Goal: Information Seeking & Learning: Understand process/instructions

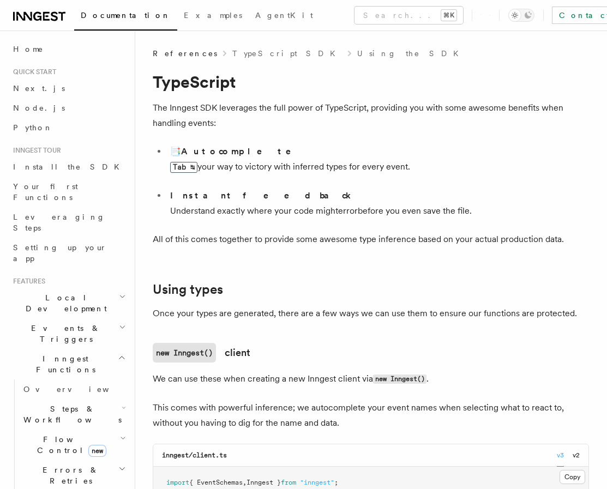
click at [243, 53] on link "TypeScript SDK" at bounding box center [287, 53] width 110 height 11
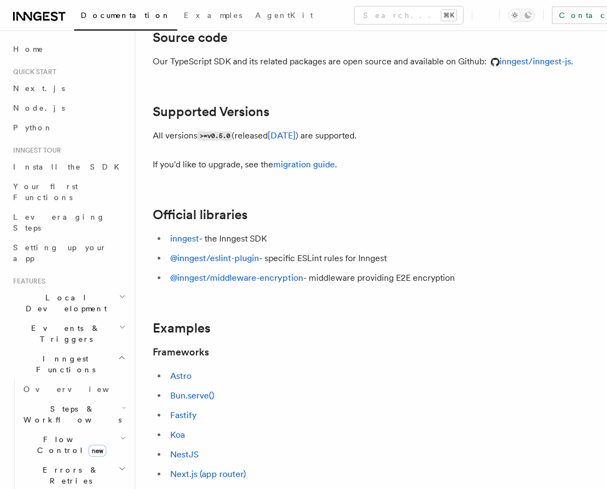
scroll to position [191, 0]
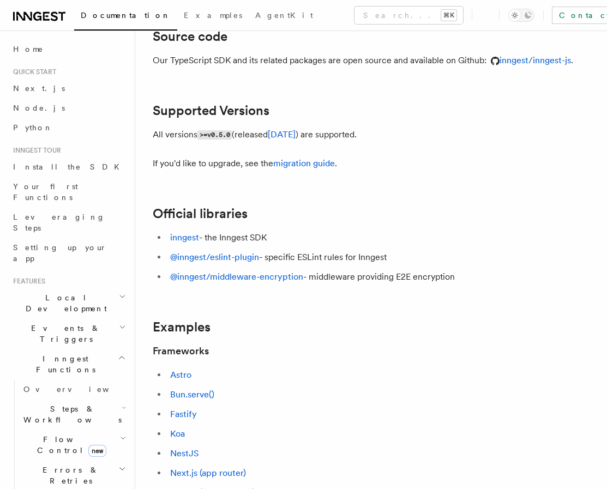
click at [369, 201] on article "References TypeScript SDK TypeScript SDK Installing npm pnpm yarn Copy Copied n…" at bounding box center [371, 429] width 437 height 1144
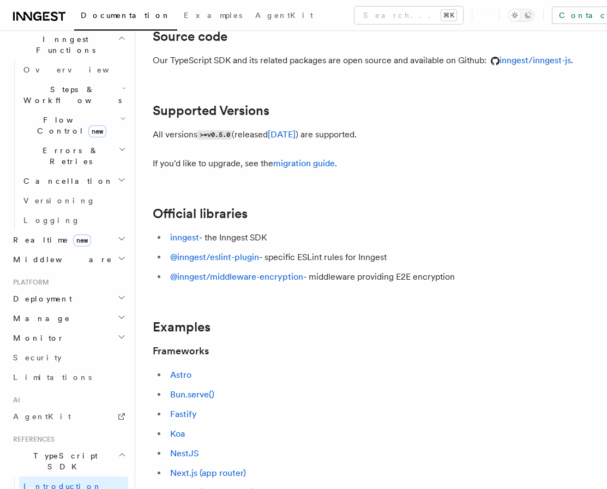
scroll to position [0, 0]
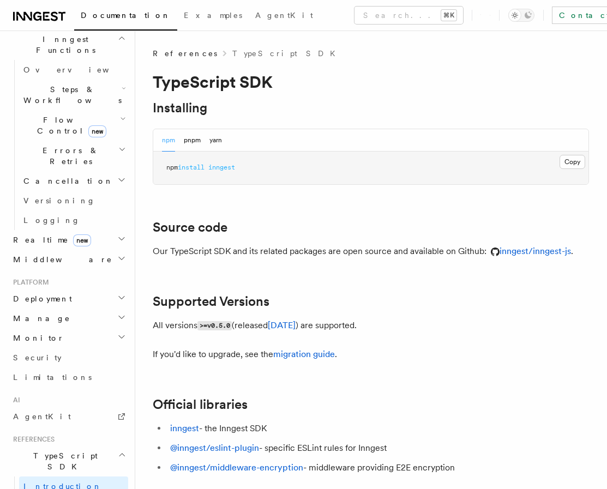
click at [191, 142] on button "pnpm" at bounding box center [192, 140] width 17 height 22
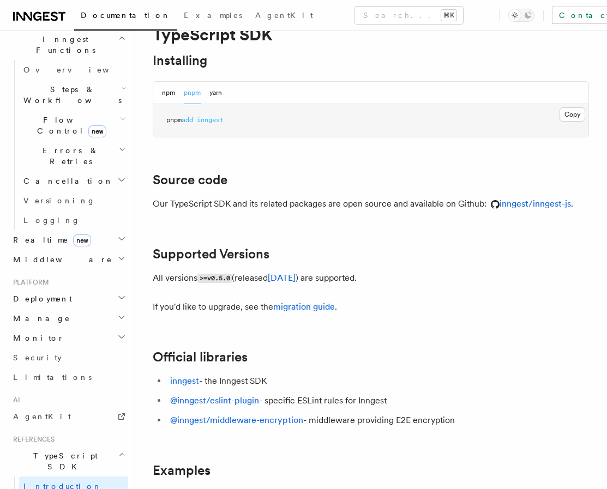
scroll to position [49, 0]
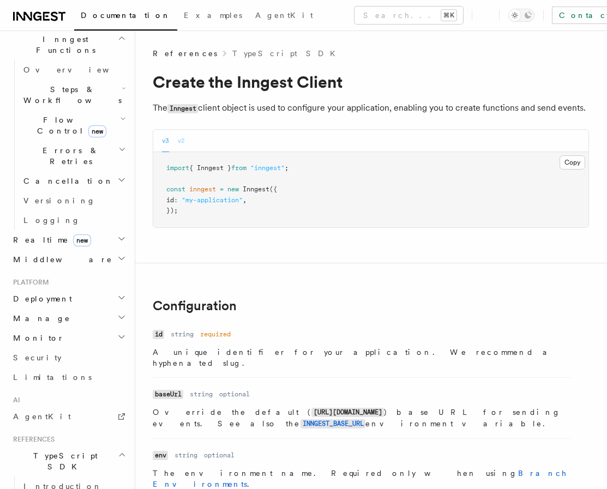
click at [182, 143] on button "v2" at bounding box center [181, 141] width 7 height 22
click at [159, 140] on div "v3 v2" at bounding box center [370, 141] width 435 height 22
click at [166, 139] on button "v3" at bounding box center [165, 141] width 7 height 22
click at [183, 139] on button "v2" at bounding box center [181, 141] width 7 height 22
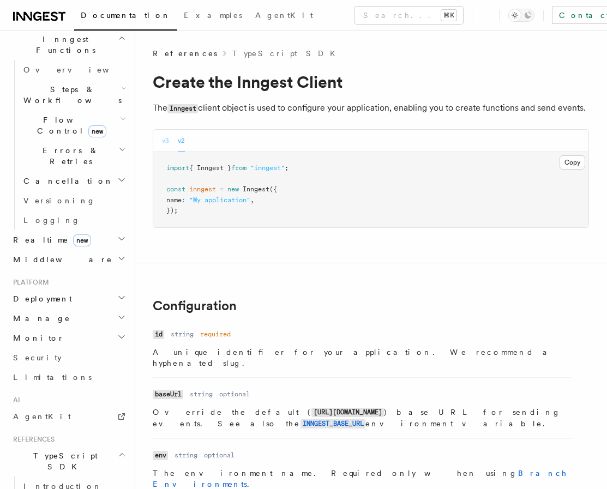
click at [162, 142] on button "v3" at bounding box center [165, 141] width 7 height 22
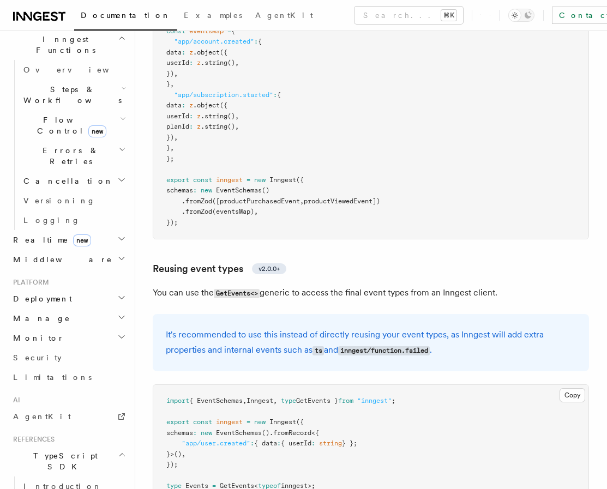
scroll to position [1339, 0]
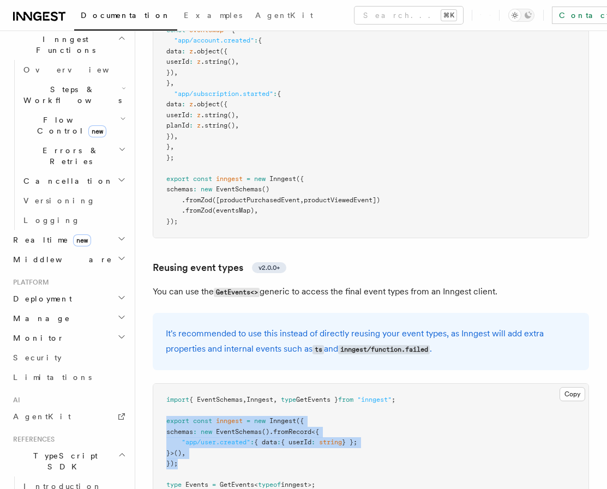
drag, startPoint x: 203, startPoint y: 378, endPoint x: 167, endPoint y: 332, distance: 58.3
click at [167, 384] on pre "import { EventSchemas , Inngest , type GetEvents } from "inngest" ; export cons…" at bounding box center [370, 448] width 435 height 128
copy code "export const inngest = new Inngest ({ schemas : new EventSchemas () .fromRecord…"
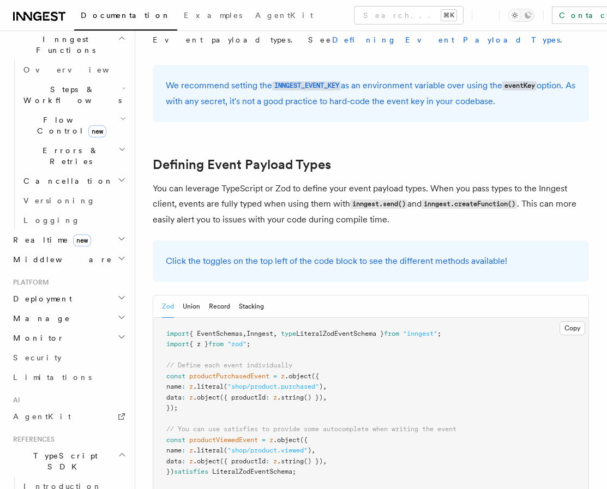
scroll to position [861, 0]
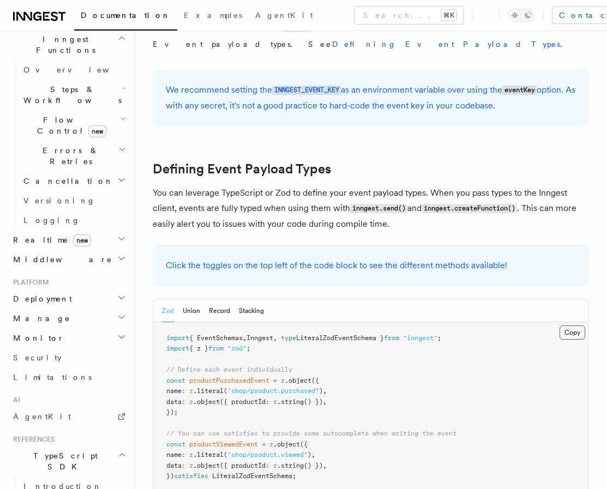
click at [575, 326] on button "Copy Copied" at bounding box center [573, 333] width 26 height 14
